Goal: Information Seeking & Learning: Find specific fact

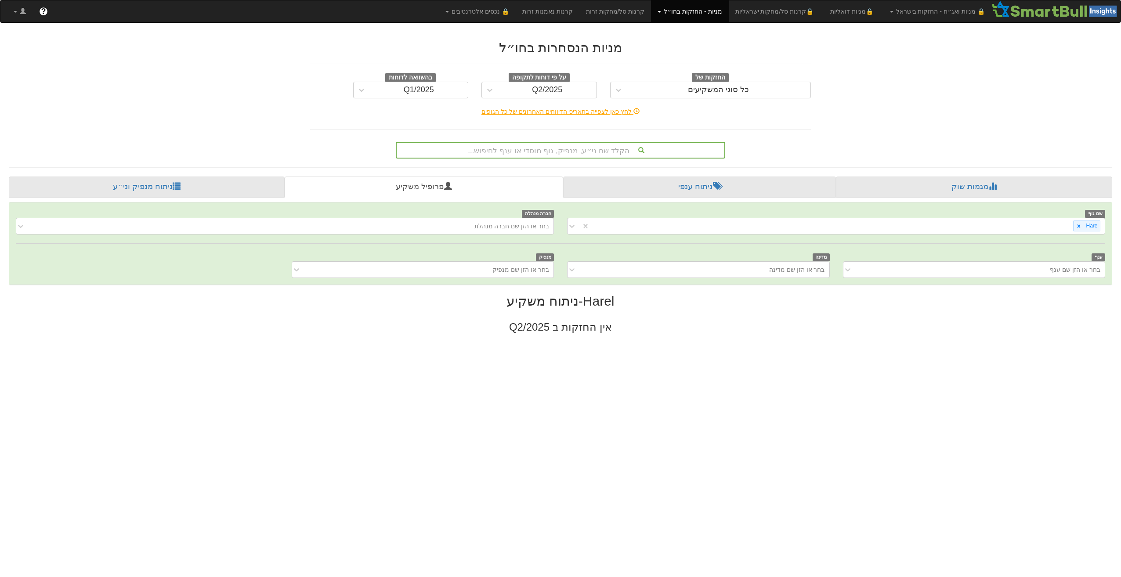
click at [564, 152] on div "הקלד שם ני״ע, מנפיק, גוף מוסדי או ענף לחיפוש..." at bounding box center [561, 150] width 328 height 15
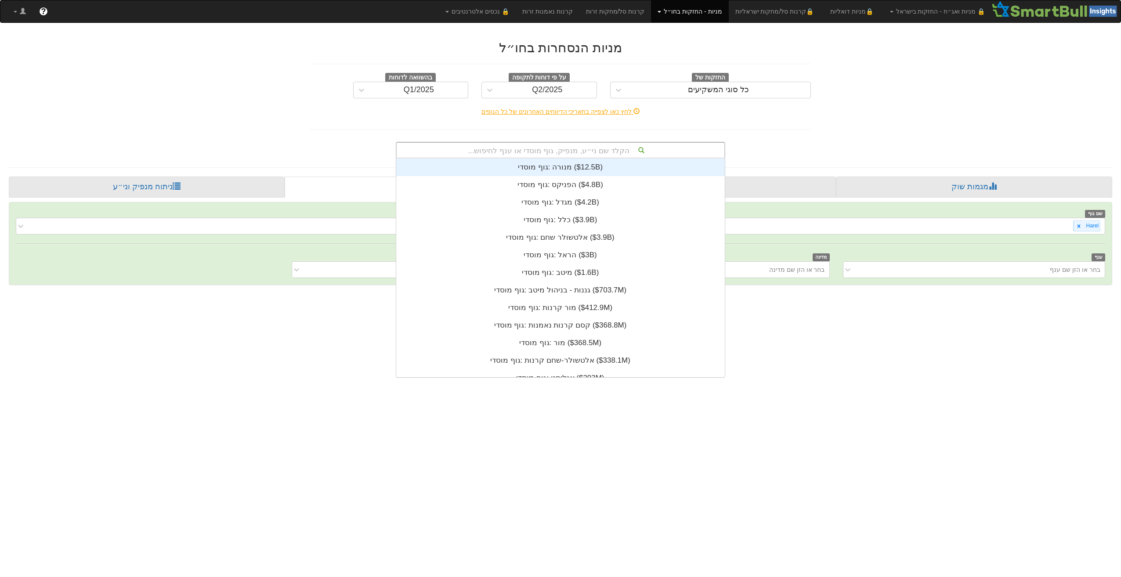
scroll to position [219, 0]
paste input "USM60170AC79"
type input "USM60170AC79"
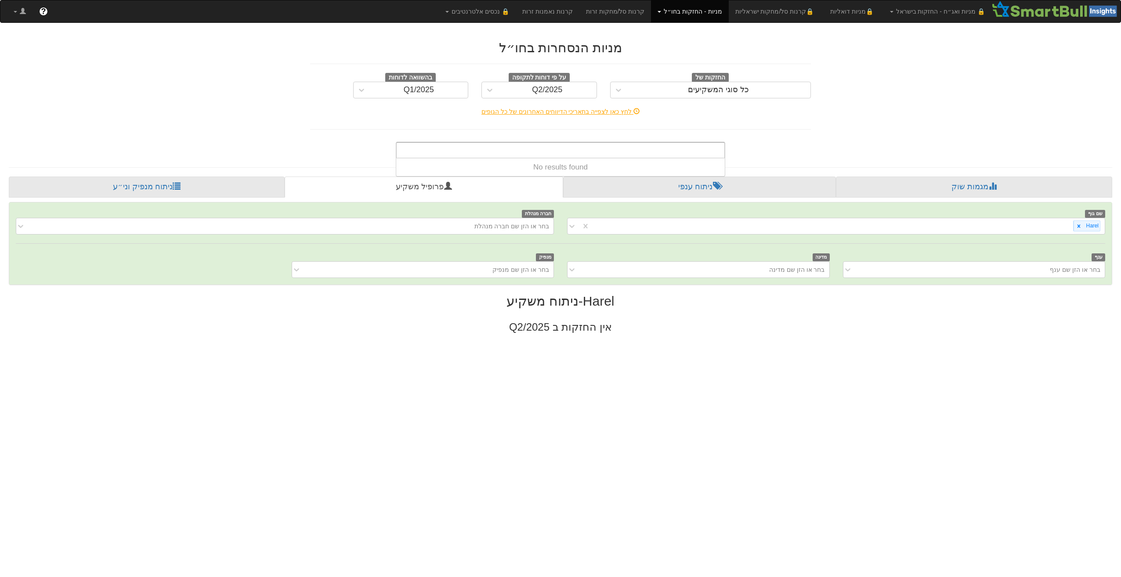
click at [661, 12] on span at bounding box center [659, 12] width 4 height 2
click at [699, 43] on link "אג״ח" at bounding box center [693, 41] width 69 height 11
click at [552, 148] on div "הקלד שם ני״ע, מנפיק, גוף מוסדי או ענף לחיפוש..." at bounding box center [561, 150] width 328 height 15
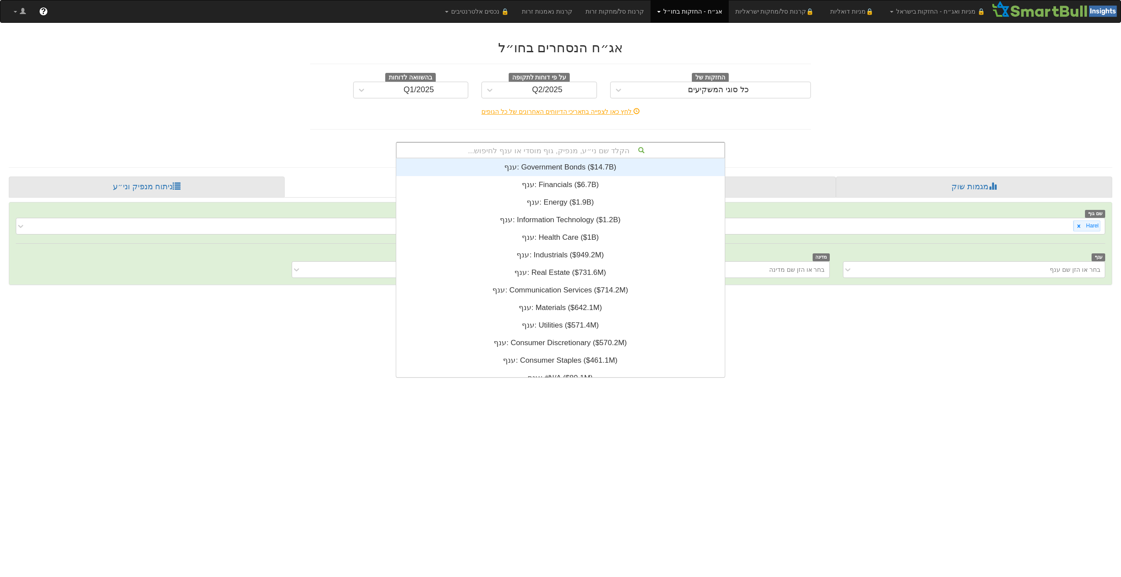
scroll to position [219, 0]
paste input "USM60170AC79"
type input "USM60170AC79"
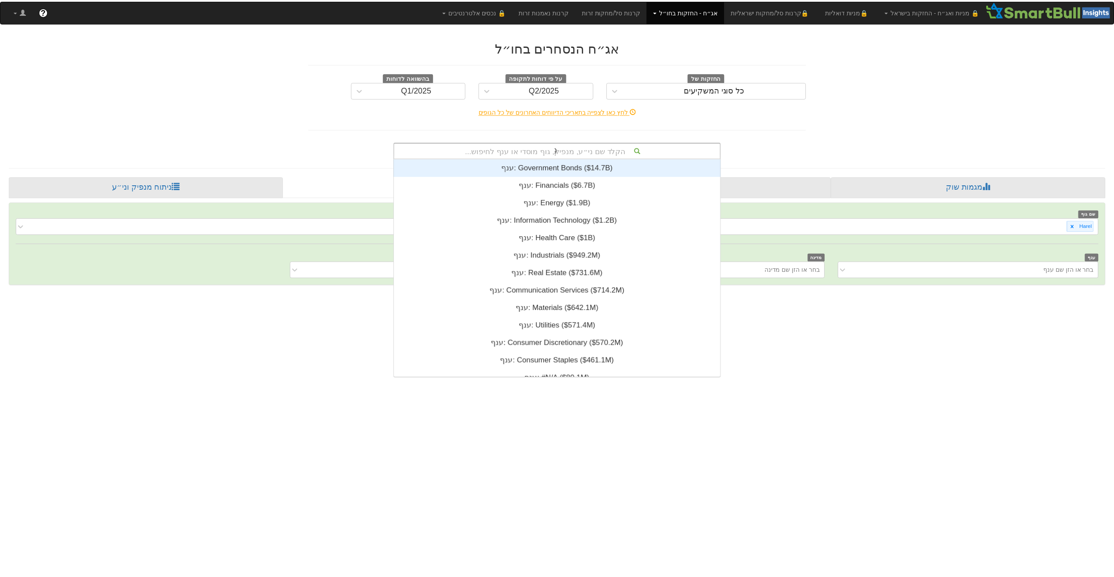
scroll to position [18, 0]
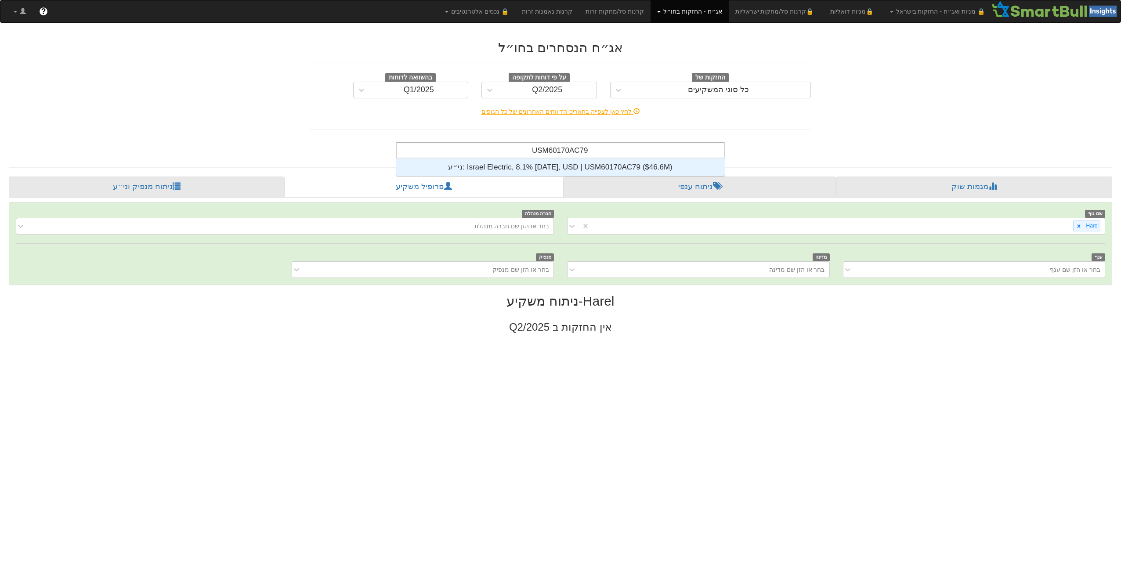
click at [558, 164] on div "ני״ע: ‎Israel Electric, 8.1% [DATE], USD | USM60170AC79 ‎($46.6M)‏" at bounding box center [560, 168] width 329 height 18
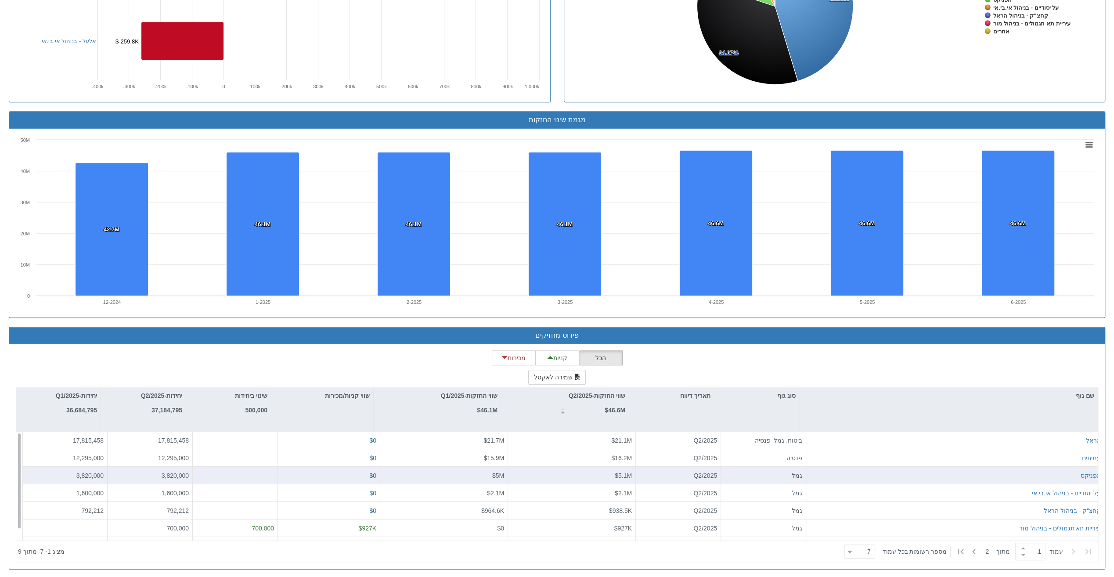
scroll to position [13, 0]
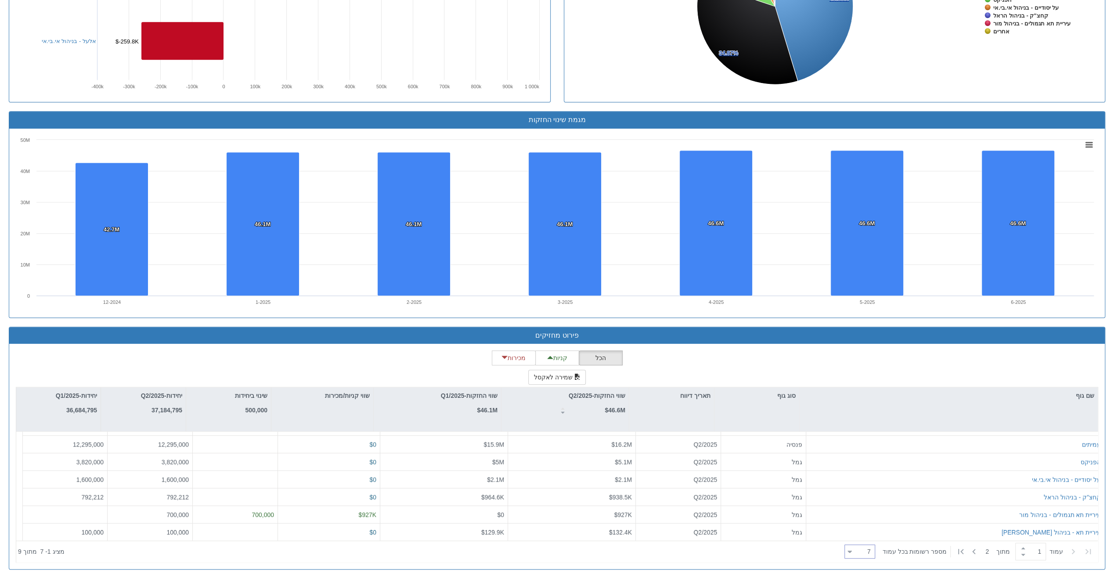
click at [854, 547] on div "7 7" at bounding box center [860, 552] width 31 height 14
click at [868, 519] on div "50" at bounding box center [867, 522] width 31 height 14
type input "50"
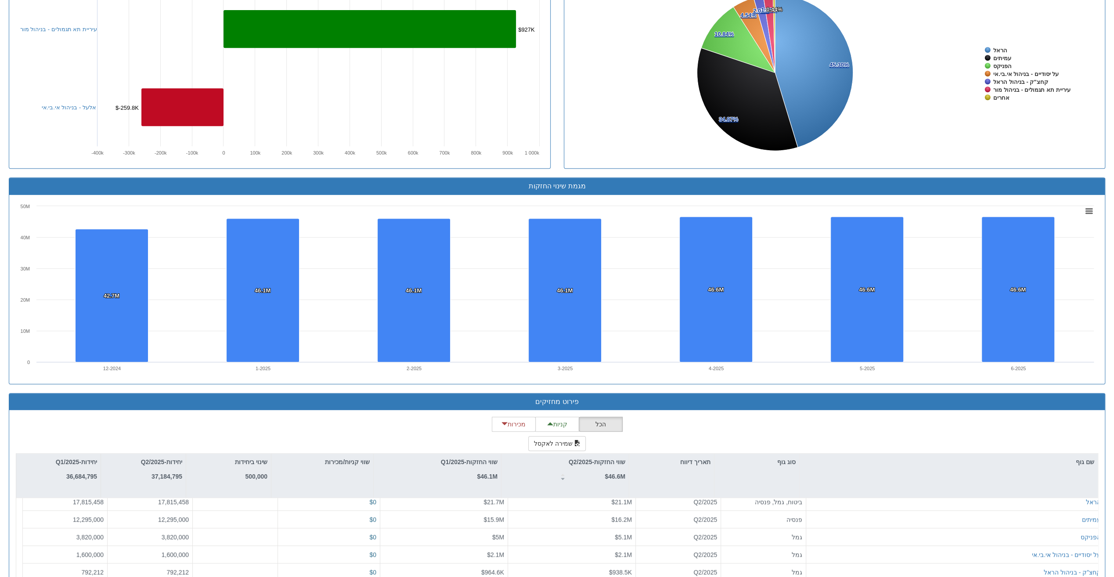
scroll to position [447, 0]
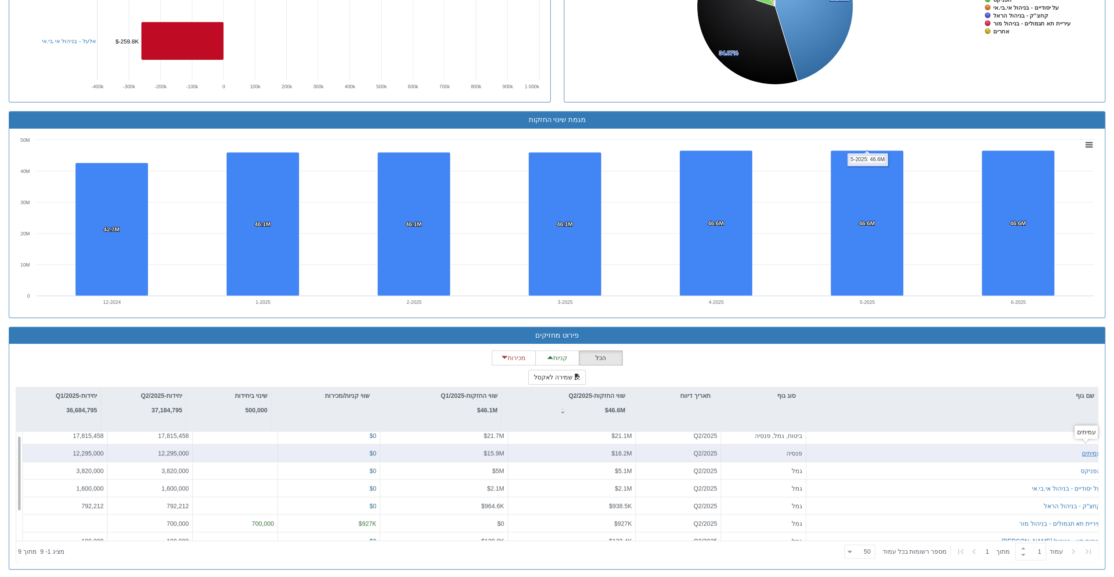
click at [1082, 449] on div "עמיתים" at bounding box center [1091, 453] width 19 height 9
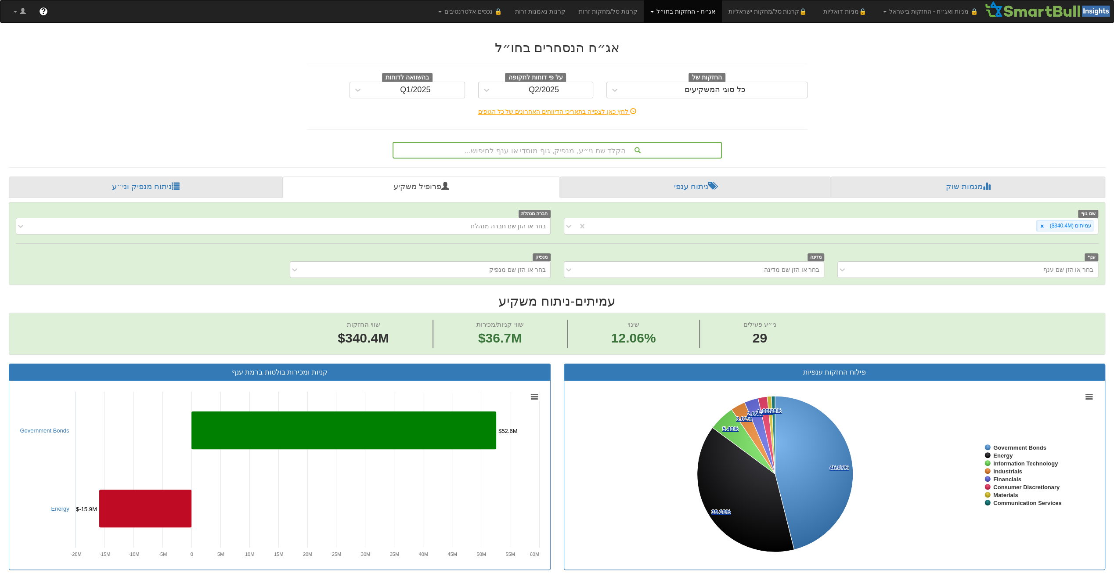
click at [571, 148] on div "הקלד שם ני״ע, מנפיק, גוף מוסדי או ענף לחיפוש..." at bounding box center [557, 150] width 328 height 15
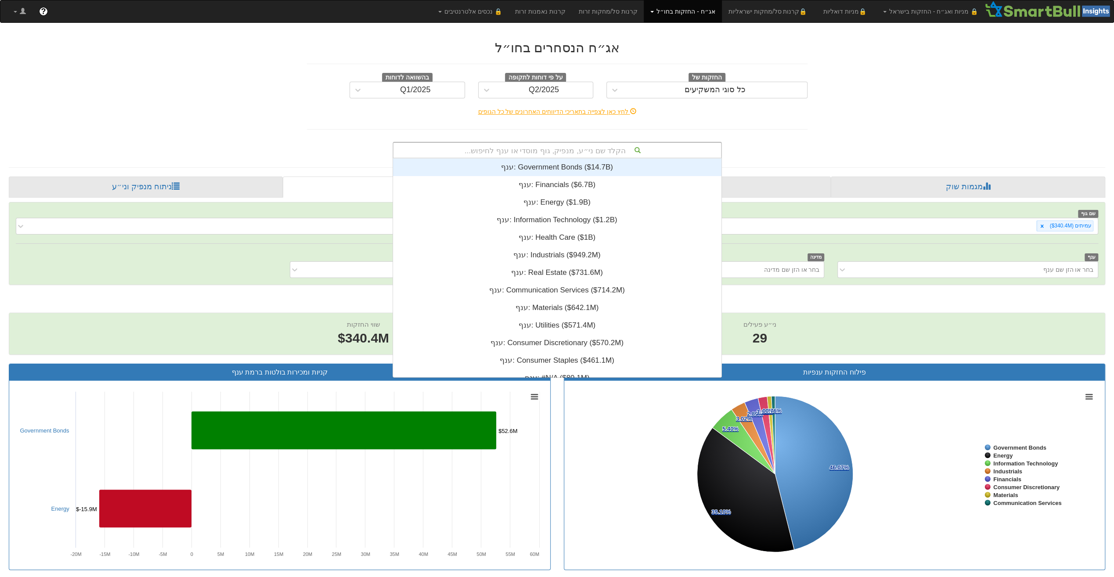
scroll to position [219, 0]
paste input "ISRELE 8.1 [DATE] REGS Corp"
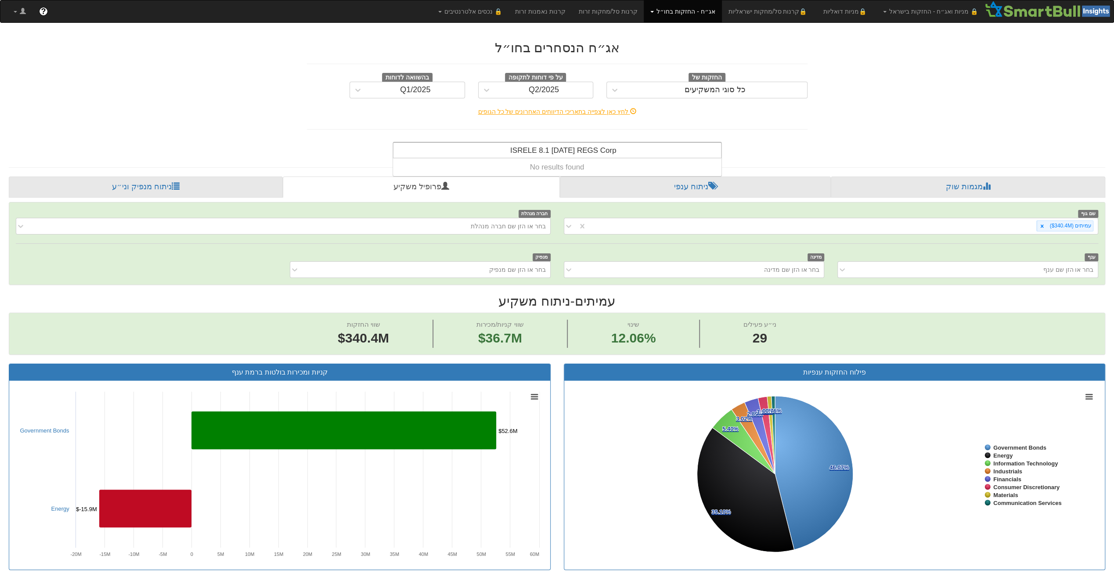
click at [573, 154] on input "ISRELE 8.1 [DATE] REGS Corp" at bounding box center [556, 152] width 121 height 18
click at [573, 148] on input "ISRELE 8.1 [DATE] REGS Corp" at bounding box center [556, 152] width 121 height 18
type input "ISRELE 8.1 [DATE] REGS Corp"
click at [558, 151] on div "הקלד שם ני״ע, מנפיק, גוף מוסדי או ענף לחיפוש..." at bounding box center [557, 150] width 328 height 15
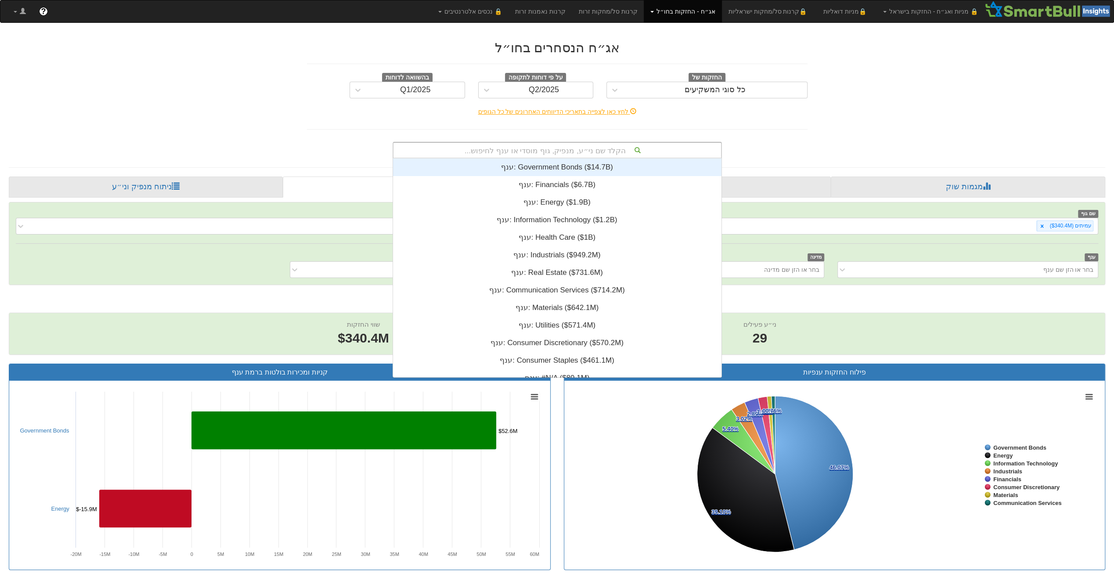
scroll to position [7, 0]
paste input "USM60170AC79"
type input "USM60170AC79"
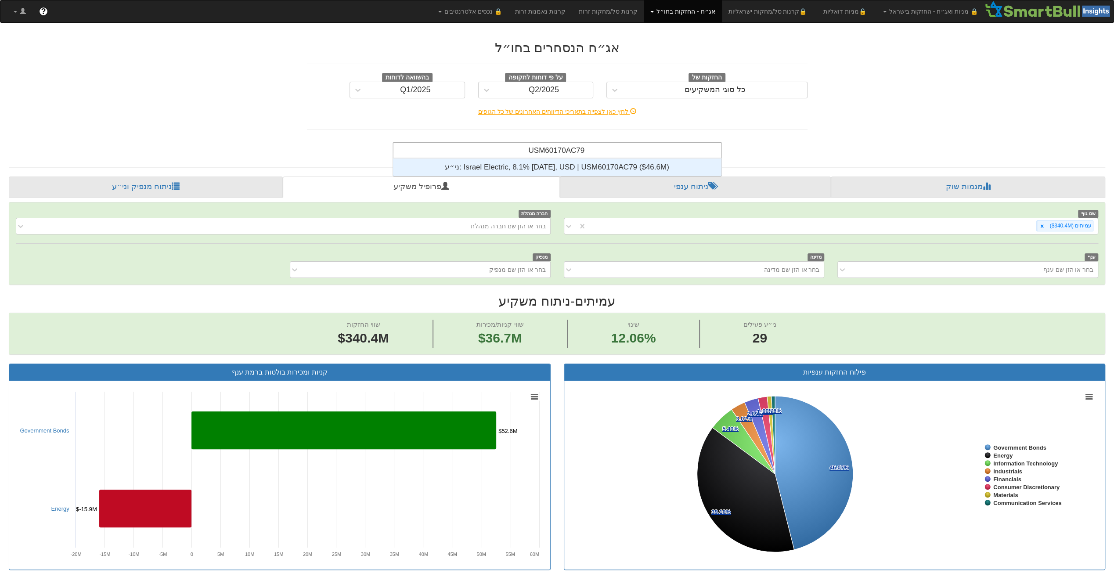
click at [567, 162] on div "ני״ע: ‎Israel Electric, 8.1% [DATE], USD | USM60170AC79 ‎($46.6M)‏" at bounding box center [557, 168] width 329 height 18
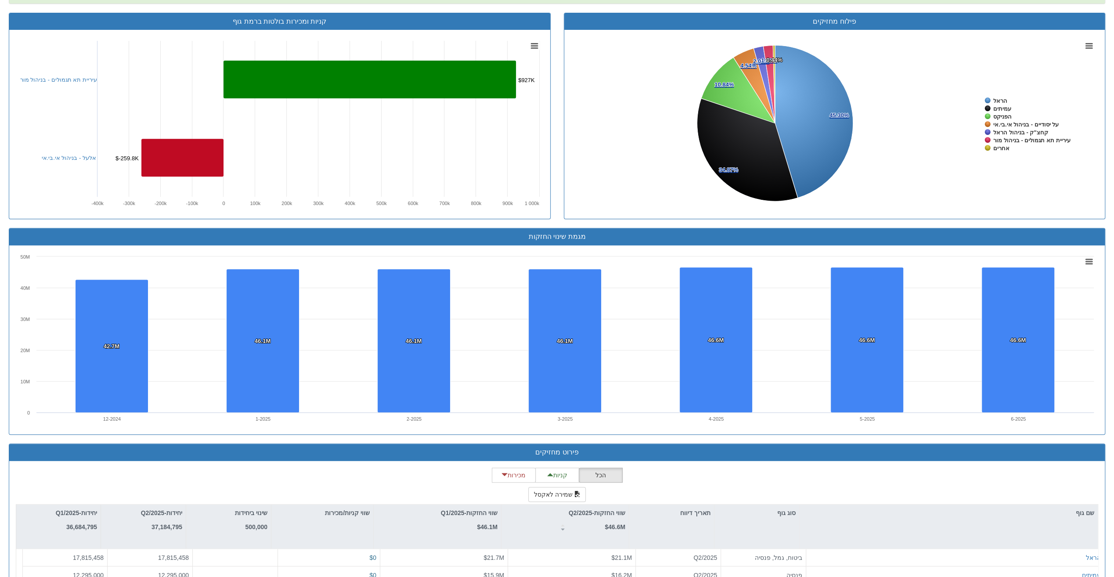
scroll to position [424, 0]
